Goal: Task Accomplishment & Management: Use online tool/utility

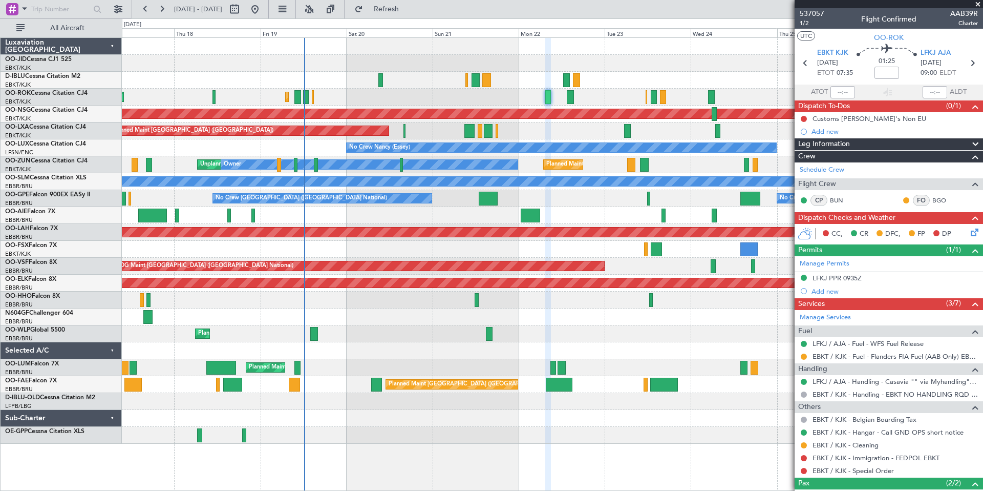
click at [978, 4] on span at bounding box center [978, 4] width 10 height 9
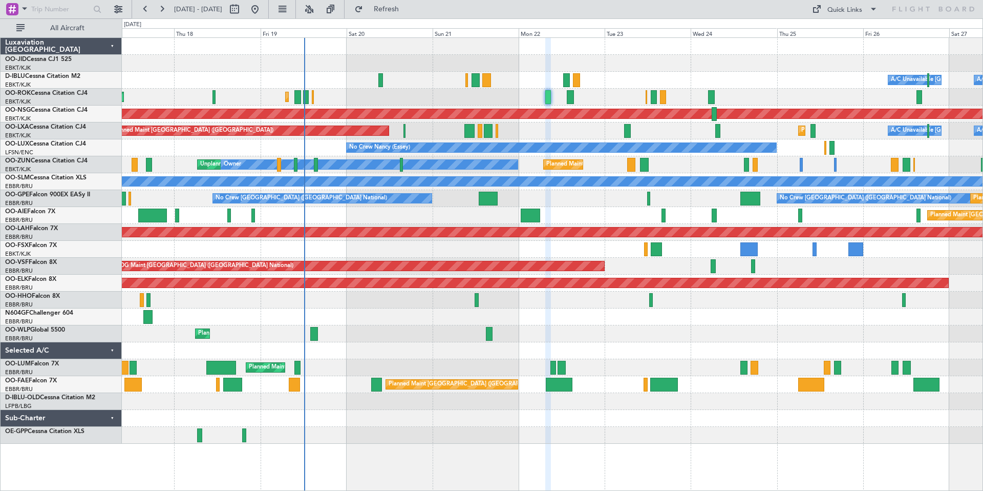
type input "0"
click at [978, 4] on div "Quick Links" at bounding box center [884, 9] width 198 height 18
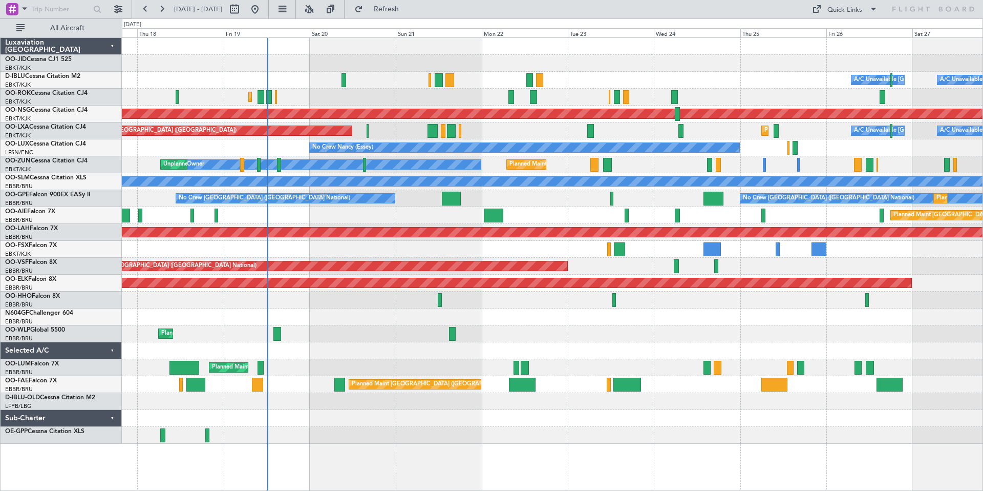
click at [634, 67] on div "Planned Maint Kortrijk-[GEOGRAPHIC_DATA] A/C Unavailable [GEOGRAPHIC_DATA] ([GE…" at bounding box center [552, 241] width 861 height 406
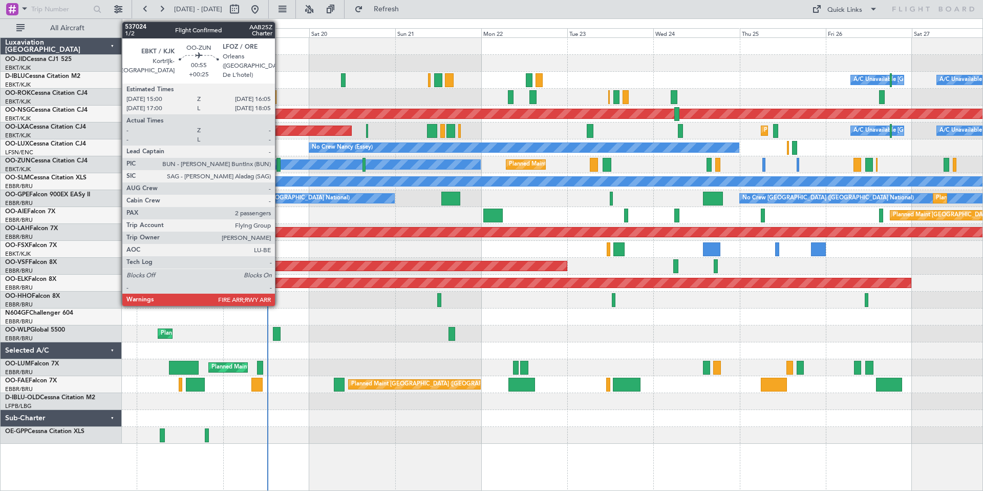
click at [280, 164] on div at bounding box center [278, 165] width 4 height 14
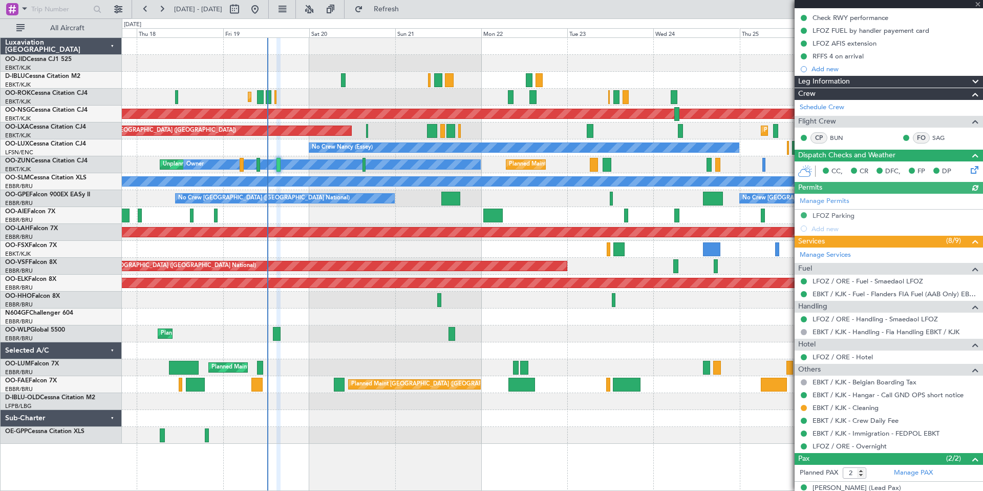
scroll to position [151, 0]
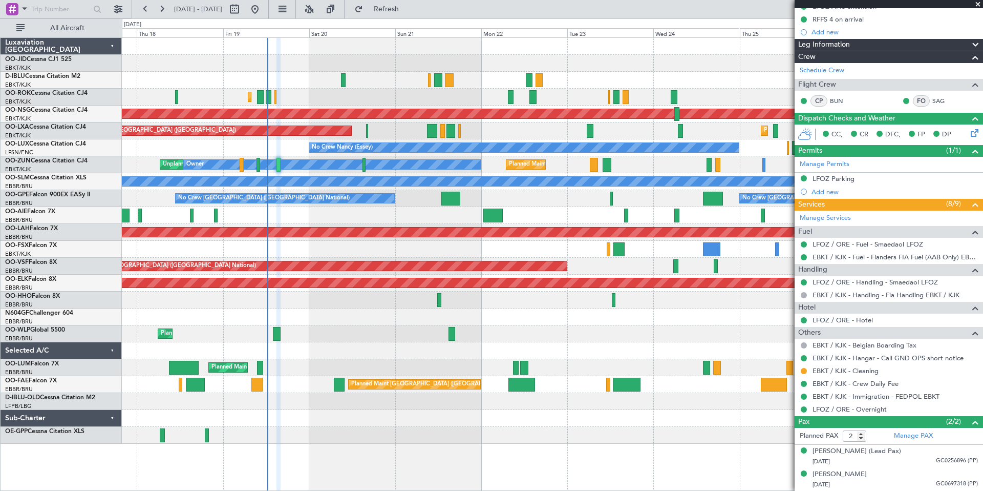
click at [977, 1] on span at bounding box center [978, 4] width 10 height 9
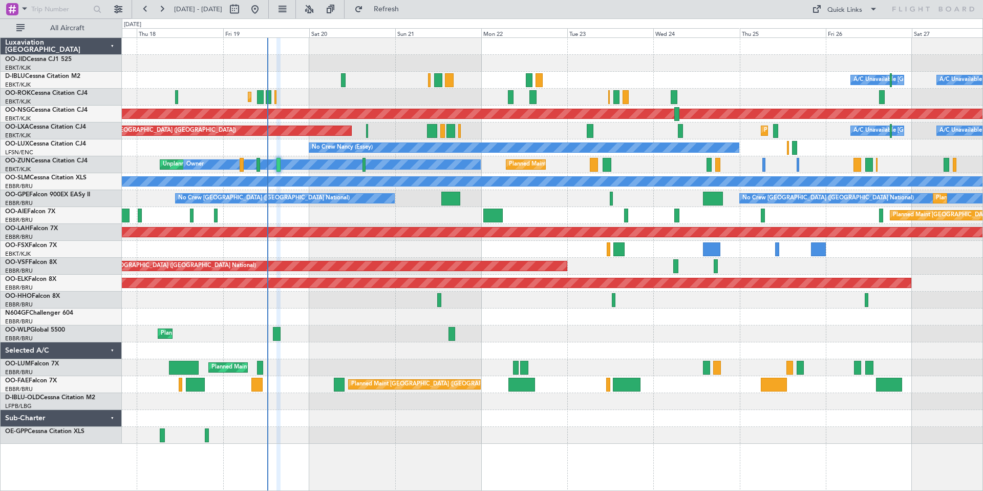
type input "0"
